Goal: Go to known website: Access a specific website the user already knows

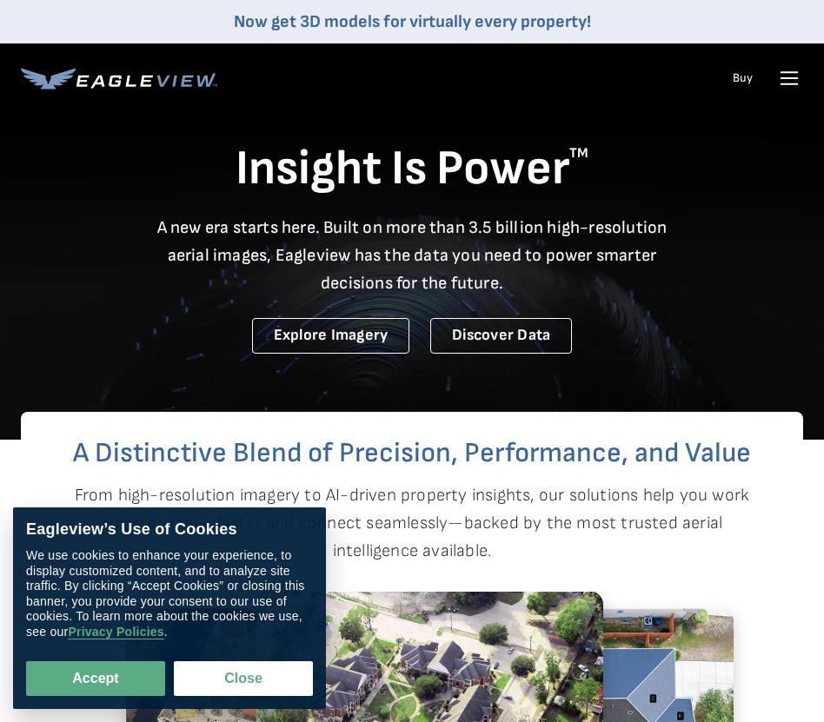
scroll to position [30, 0]
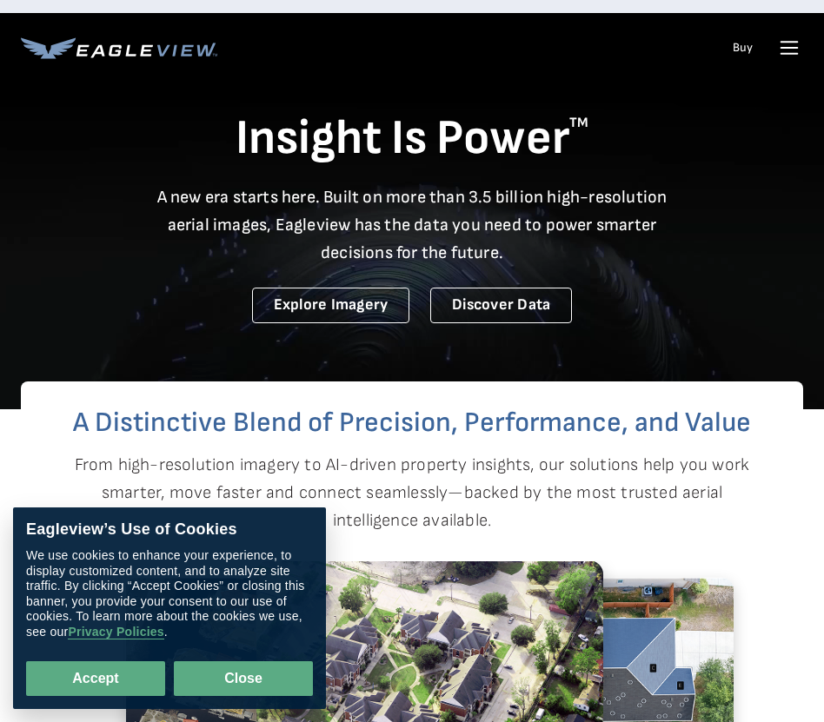
click at [289, 684] on button "Close" at bounding box center [243, 678] width 139 height 35
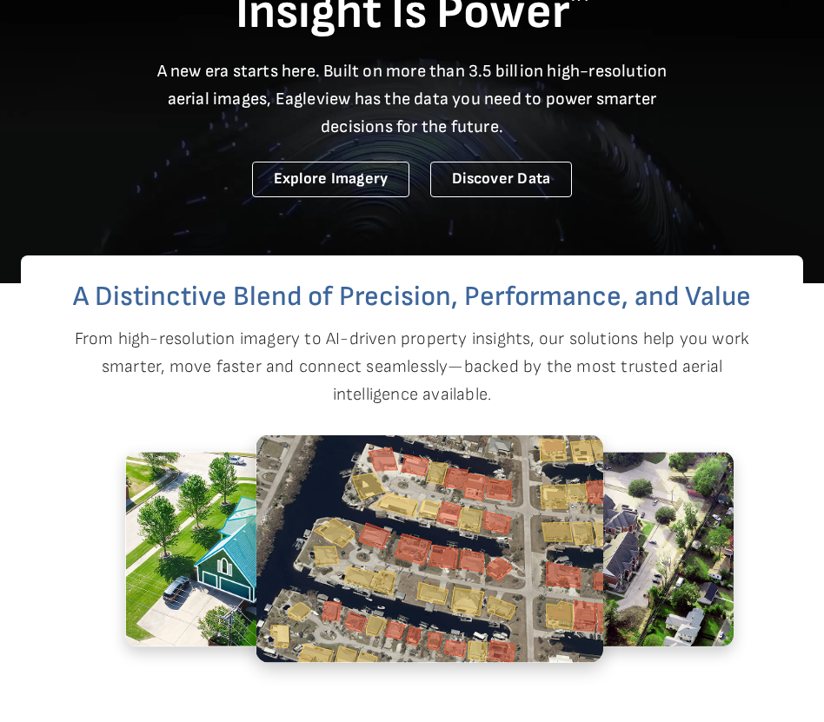
scroll to position [0, 0]
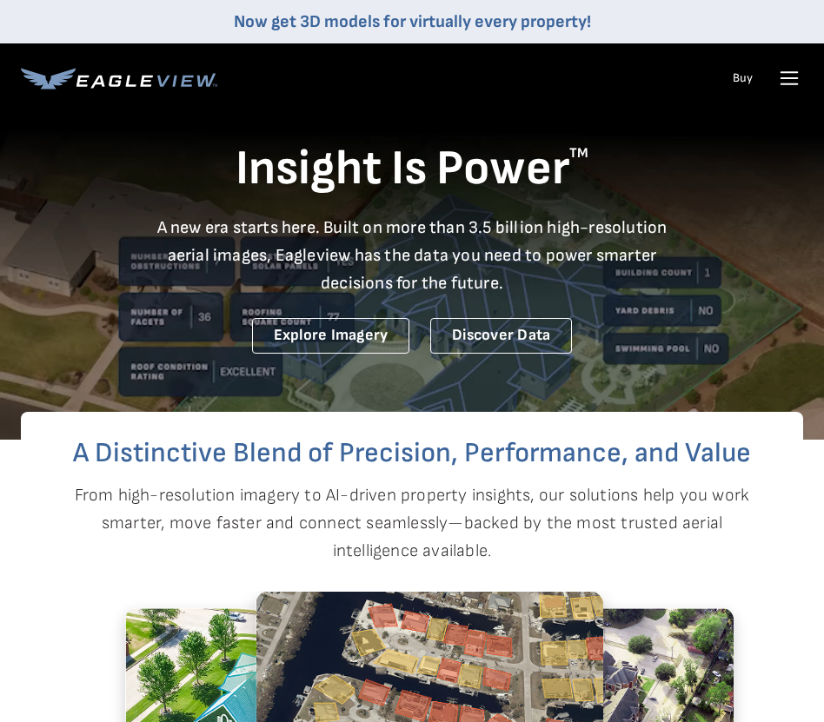
click at [786, 91] on icon at bounding box center [789, 78] width 28 height 28
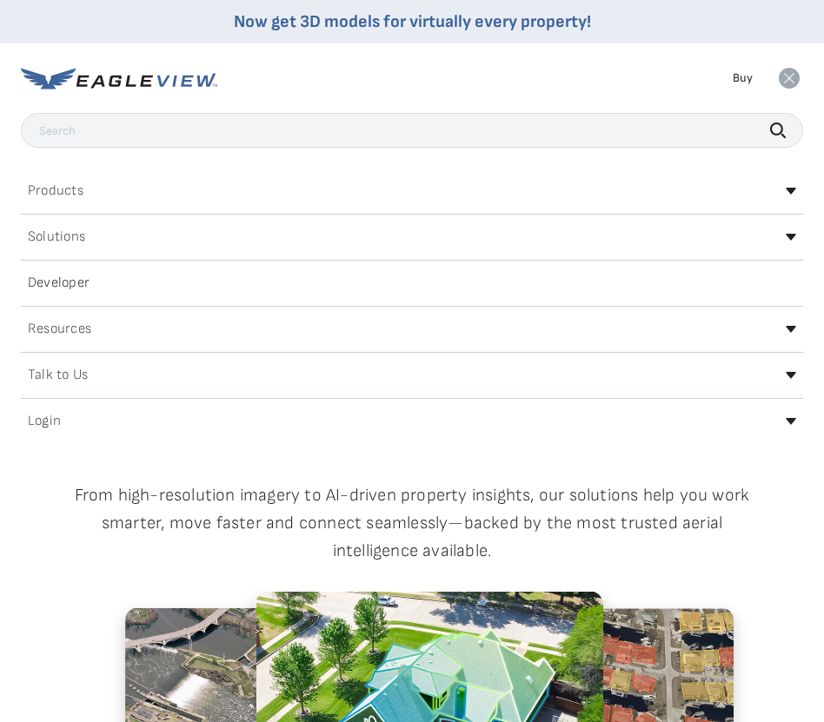
click at [157, 433] on div "Login" at bounding box center [412, 421] width 782 height 28
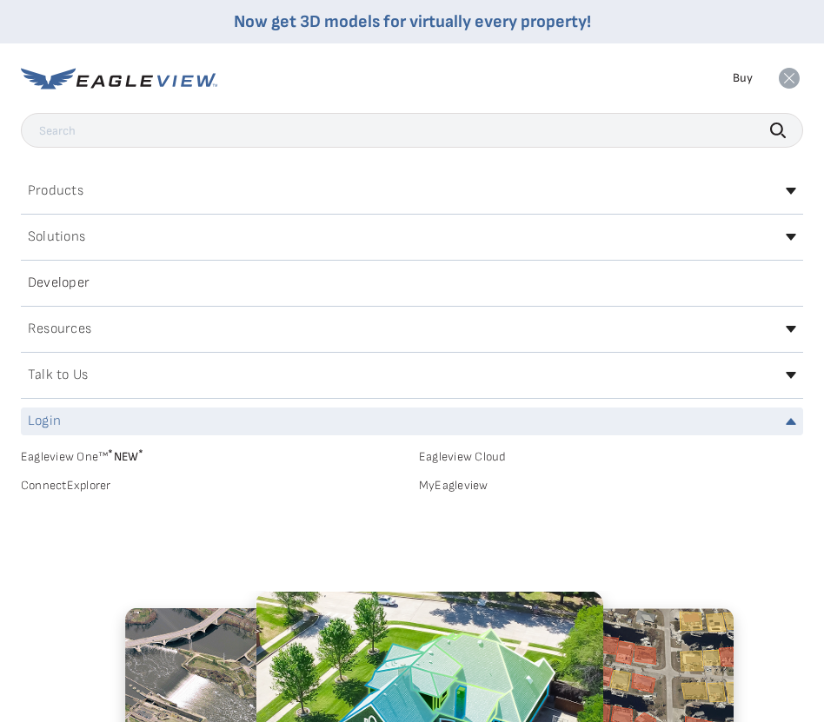
click at [74, 420] on div "Login" at bounding box center [412, 421] width 782 height 28
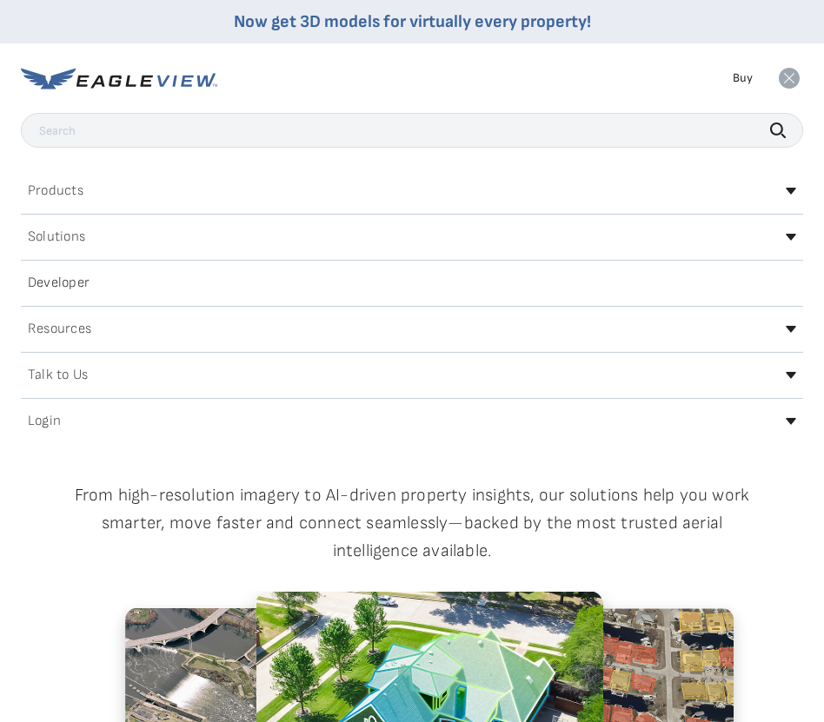
click at [50, 420] on h2 "Login" at bounding box center [44, 421] width 33 height 14
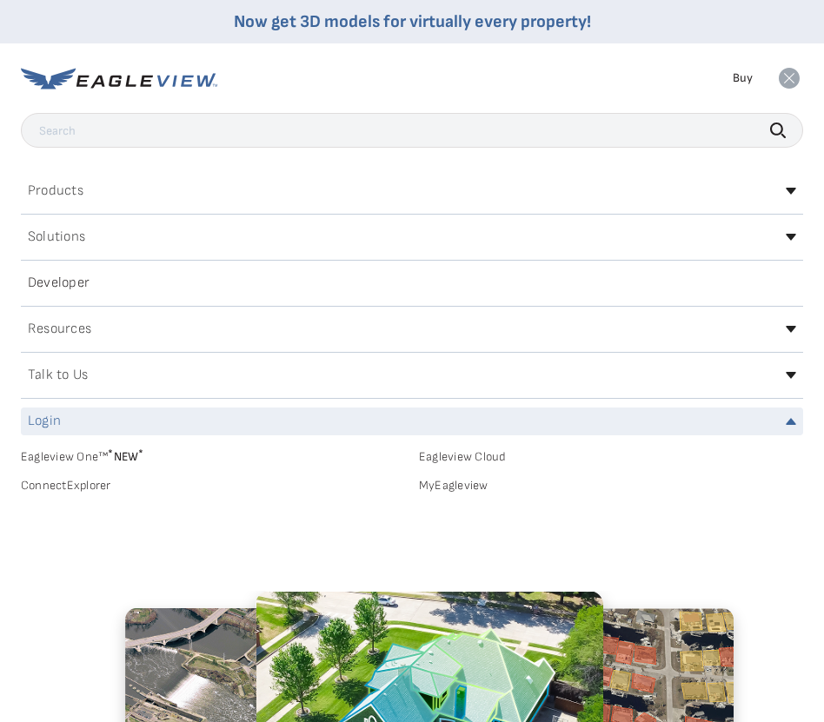
click at [66, 459] on link "Eagleview One™ * NEW *" at bounding box center [213, 454] width 384 height 20
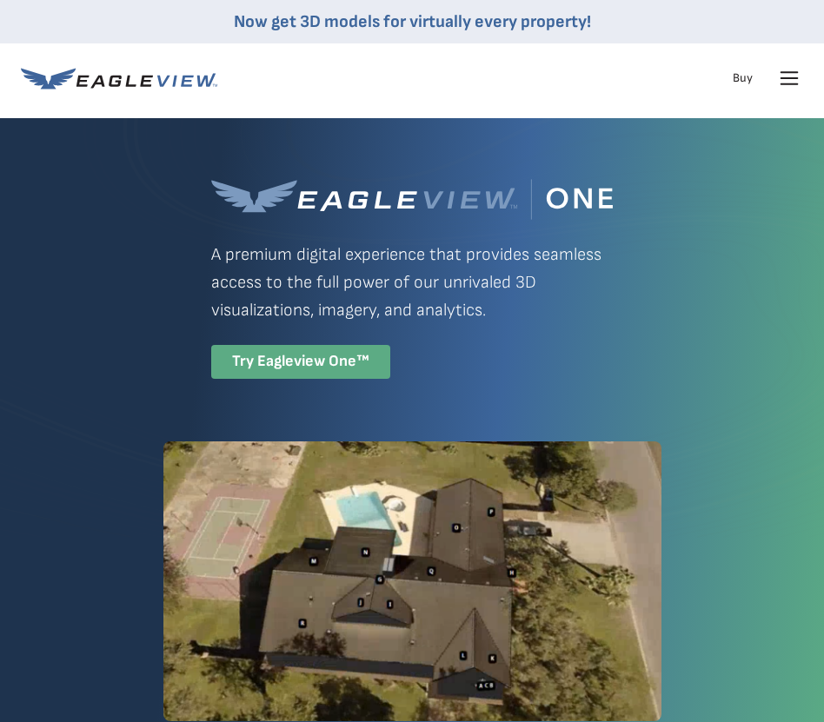
click at [284, 367] on div "Try Eagleview One™" at bounding box center [300, 362] width 179 height 34
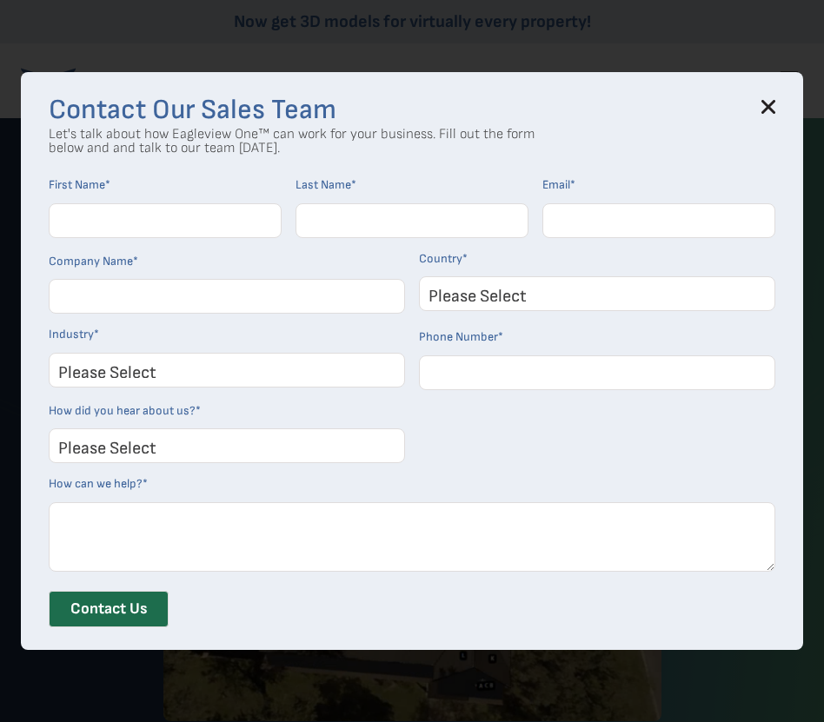
click at [784, 110] on div "Contact Our Sales Team Let's talk about how Eagleview One™ can work for your bu…" at bounding box center [412, 361] width 782 height 578
click at [781, 109] on div "Contact Our Sales Team Let's talk about how Eagleview One™ can work for your bu…" at bounding box center [412, 361] width 782 height 578
click at [777, 106] on div "Contact Our Sales Team Let's talk about how Eagleview One™ can work for your bu…" at bounding box center [412, 361] width 782 height 578
click at [763, 105] on icon at bounding box center [768, 107] width 14 height 14
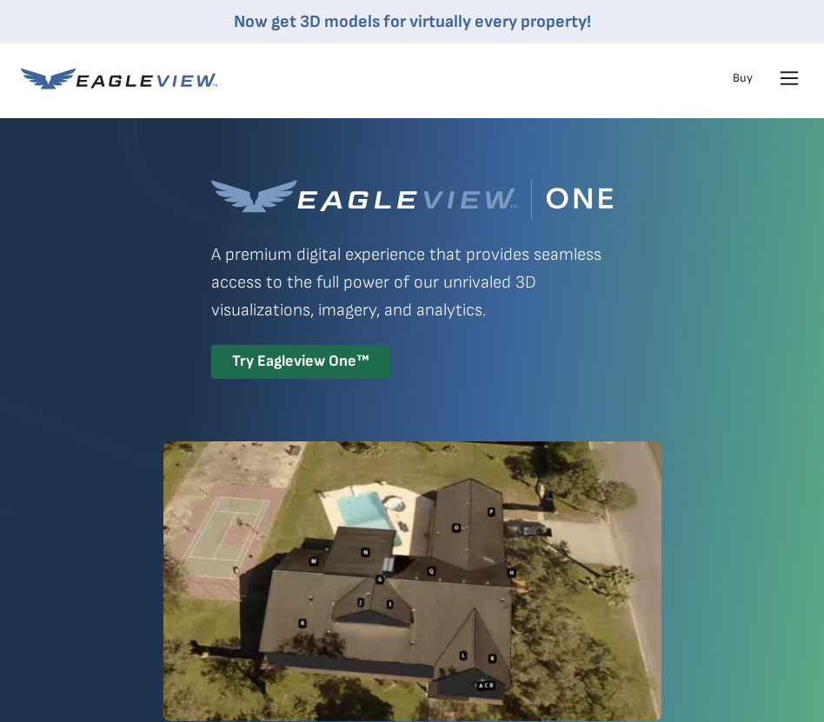
click at [783, 81] on icon at bounding box center [789, 78] width 28 height 28
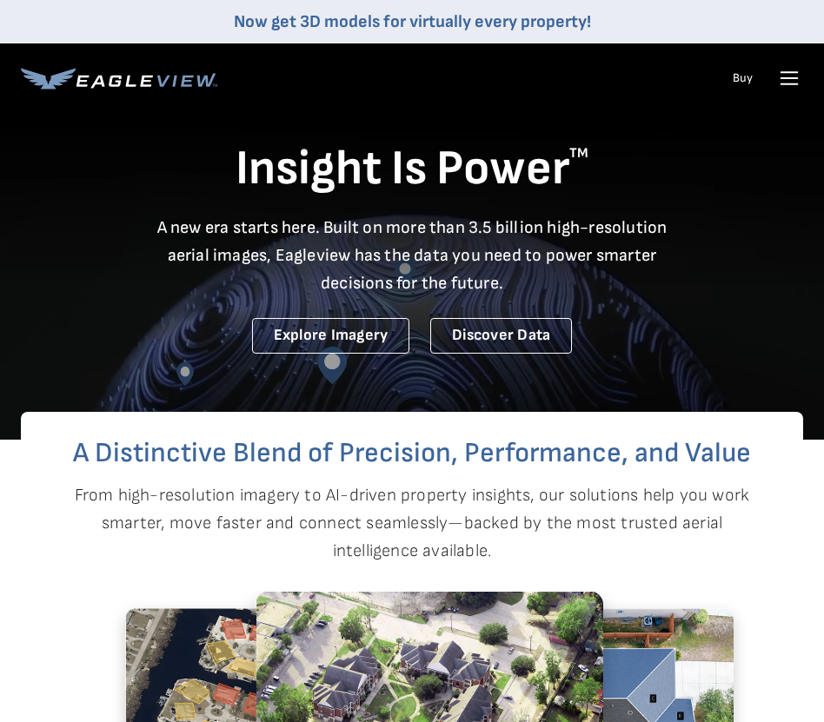
click at [789, 75] on icon at bounding box center [789, 78] width 28 height 28
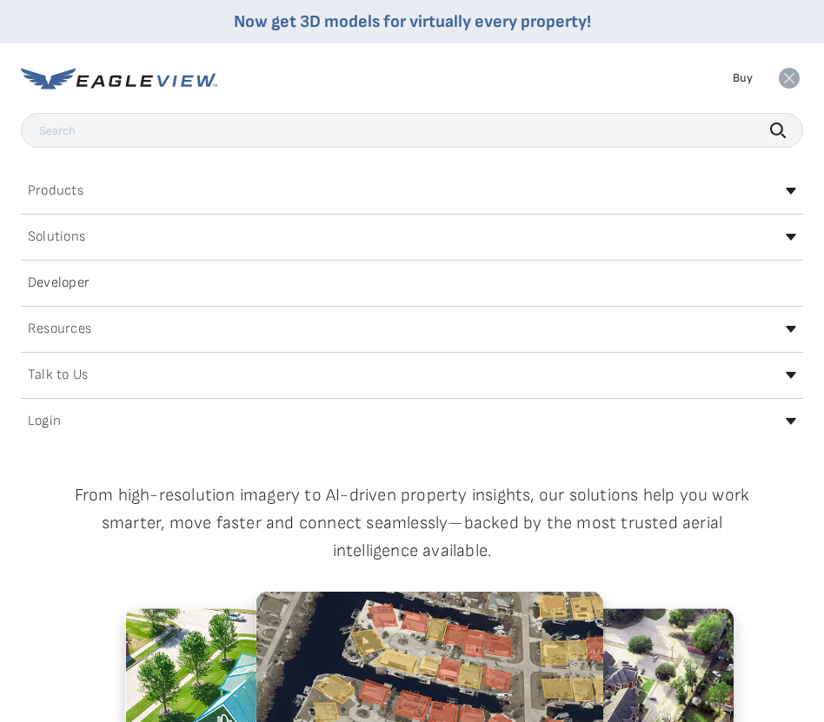
click at [48, 428] on h2 "Login" at bounding box center [44, 421] width 33 height 14
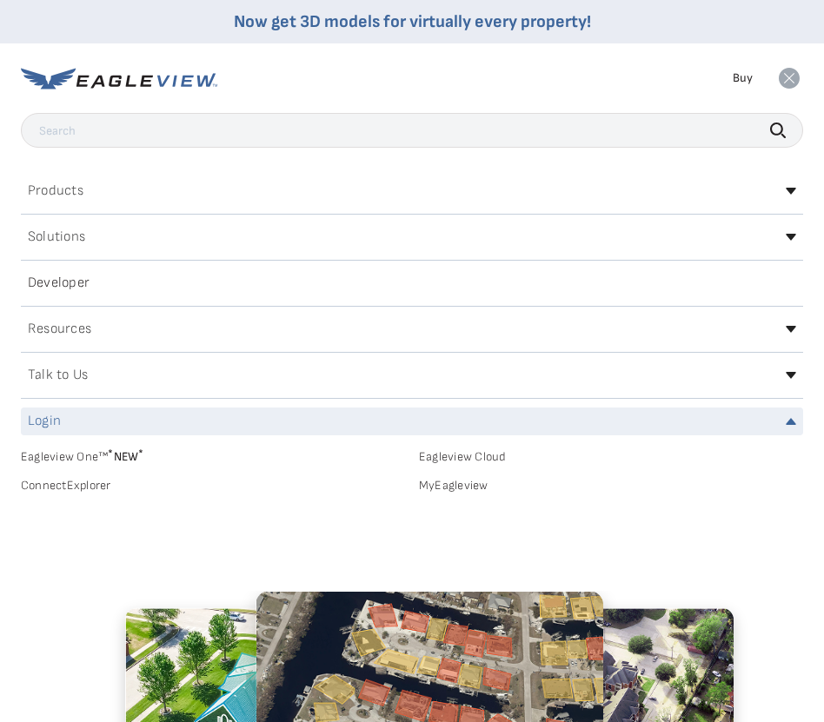
click at [50, 490] on link "ConnectExplorer" at bounding box center [213, 486] width 384 height 16
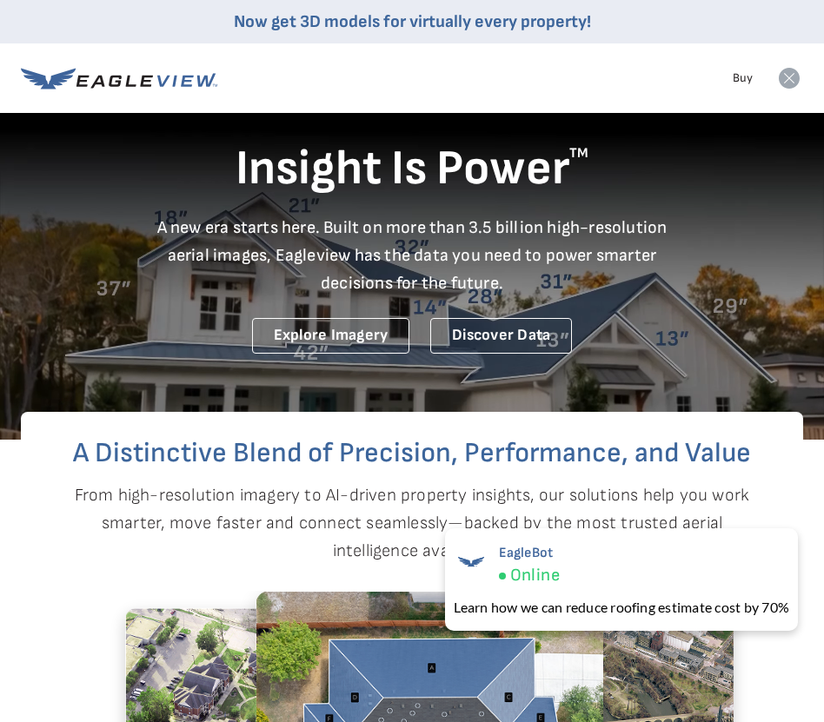
click at [786, 77] on icon at bounding box center [788, 78] width 21 height 21
